Goal: Task Accomplishment & Management: Use online tool/utility

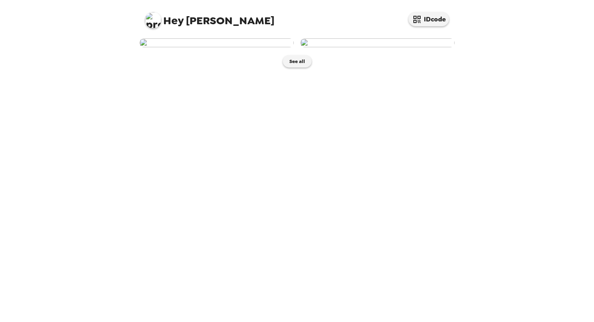
click at [449, 47] on img at bounding box center [377, 42] width 154 height 9
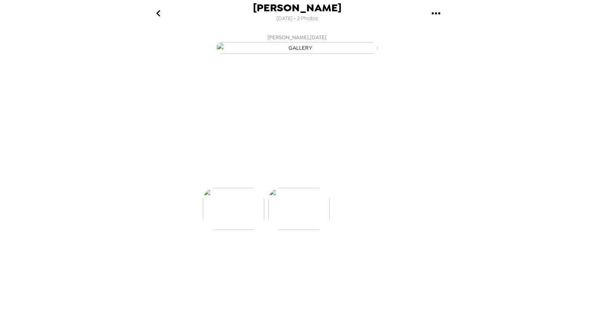
scroll to position [0, 65]
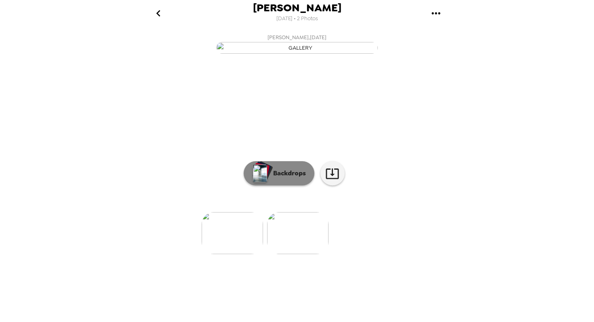
click at [282, 178] on p "Backdrops" at bounding box center [287, 174] width 37 height 10
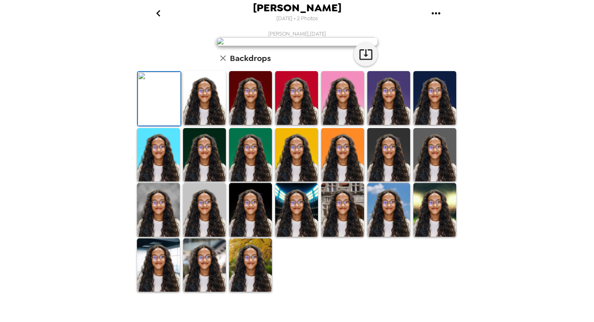
scroll to position [112, 0]
click at [215, 125] on img at bounding box center [204, 98] width 43 height 54
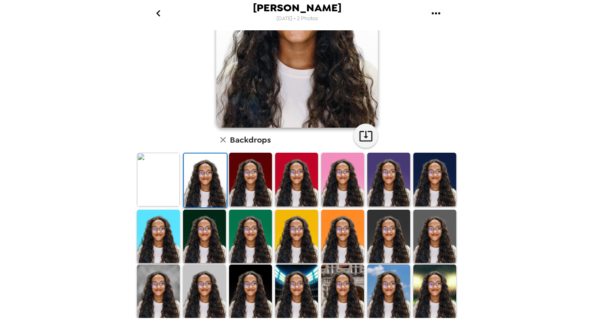
scroll to position [0, 0]
